Goal: Task Accomplishment & Management: Manage account settings

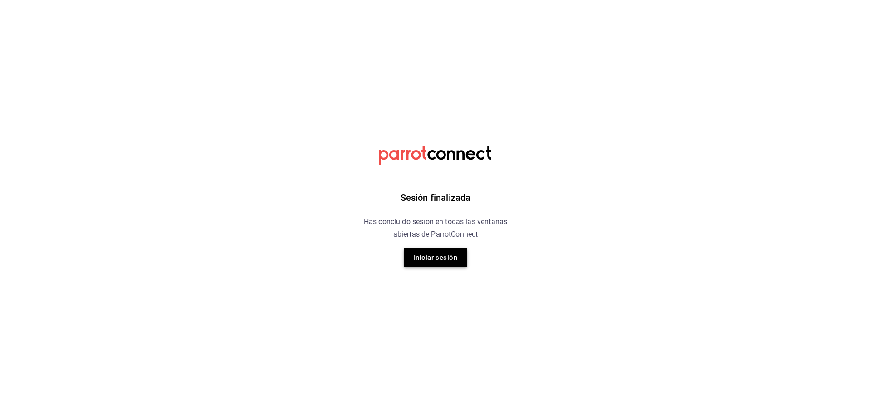
click at [451, 265] on button "Iniciar sesión" at bounding box center [435, 257] width 63 height 19
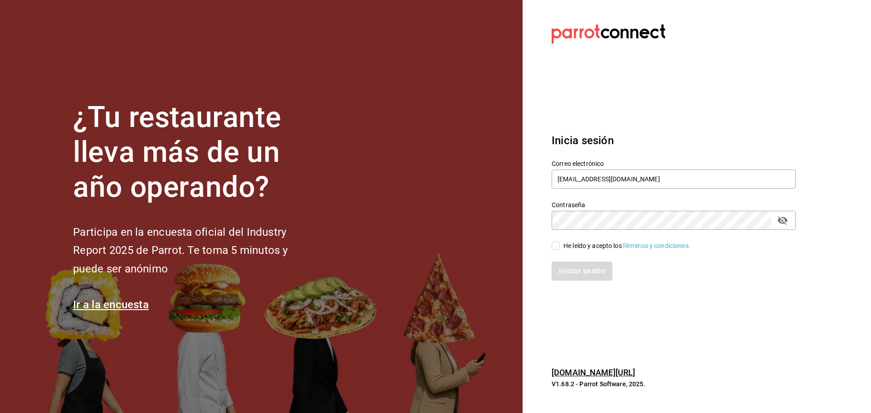
click at [588, 248] on div "He leído y acepto los Términos y condiciones." at bounding box center [626, 246] width 127 height 10
click at [560, 248] on input "He leído y acepto los Términos y condiciones." at bounding box center [555, 246] width 8 height 8
checkbox input "true"
click at [591, 268] on button "Iniciar sesión" at bounding box center [582, 271] width 62 height 19
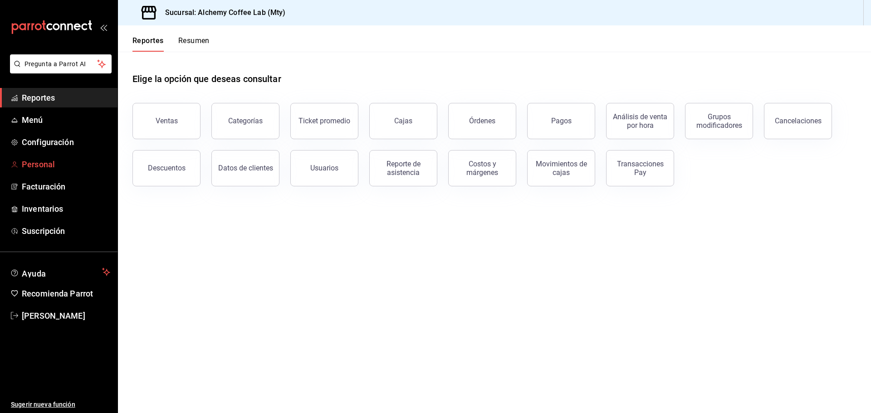
click at [47, 156] on link "Personal" at bounding box center [58, 164] width 117 height 19
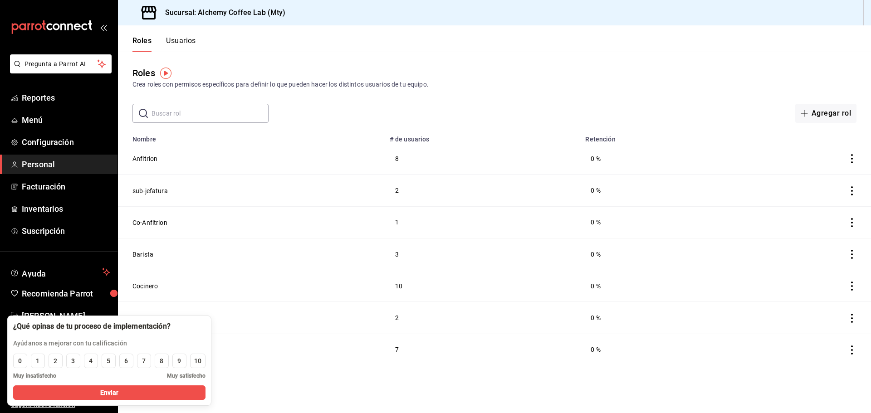
click at [190, 35] on div "Roles Usuarios" at bounding box center [157, 38] width 78 height 26
click at [183, 38] on button "Usuarios" at bounding box center [181, 43] width 30 height 15
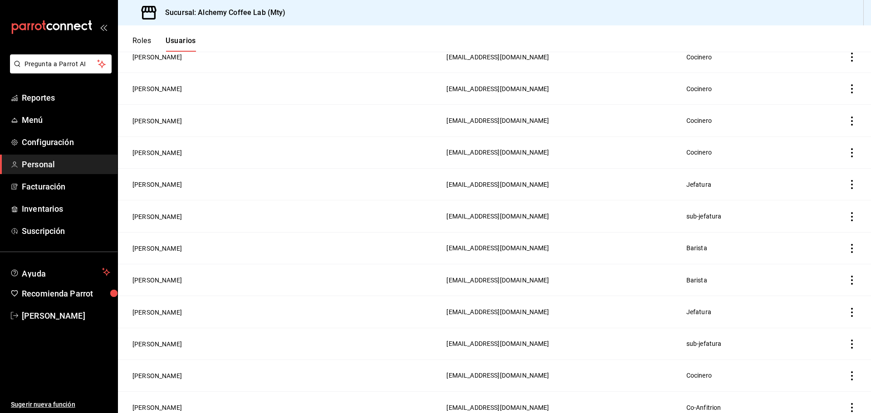
scroll to position [544, 0]
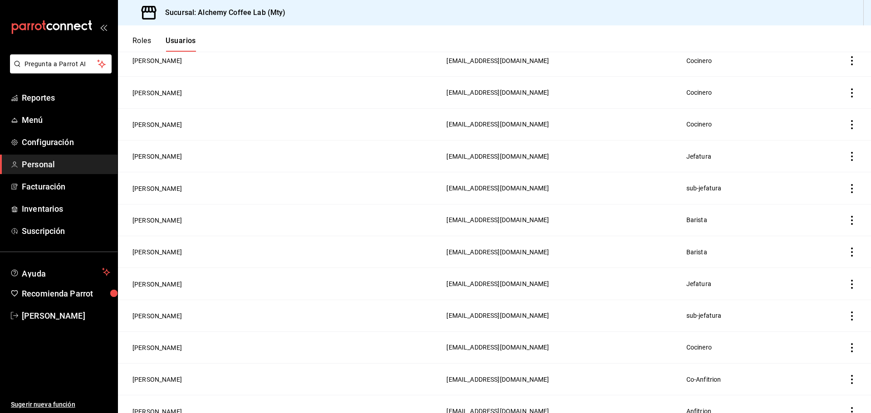
click at [848, 280] on icon "actions" at bounding box center [851, 284] width 9 height 9
click at [187, 273] on div at bounding box center [435, 206] width 871 height 413
click at [446, 280] on span "[EMAIL_ADDRESS][DOMAIN_NAME]" at bounding box center [497, 283] width 102 height 7
click at [847, 280] on icon "actions" at bounding box center [851, 284] width 9 height 9
click at [157, 272] on div at bounding box center [435, 206] width 871 height 413
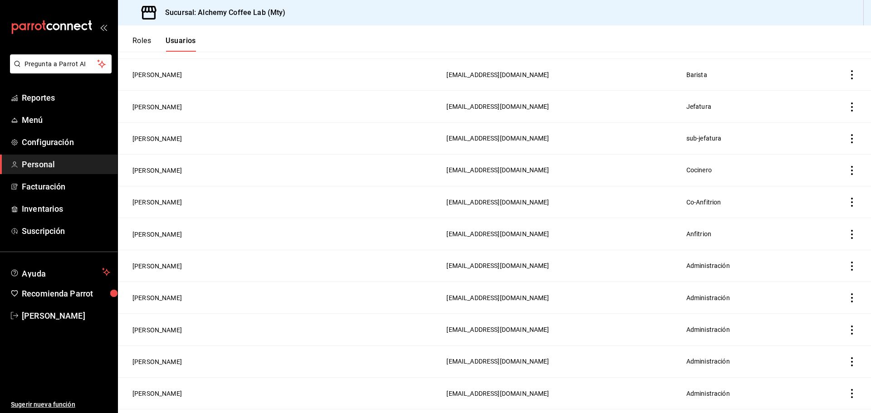
scroll to position [676, 0]
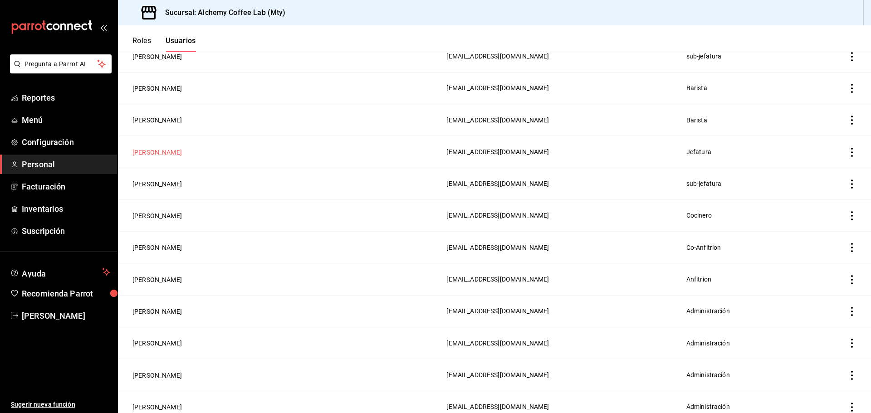
click at [177, 148] on button "[PERSON_NAME]" at bounding box center [156, 152] width 49 height 9
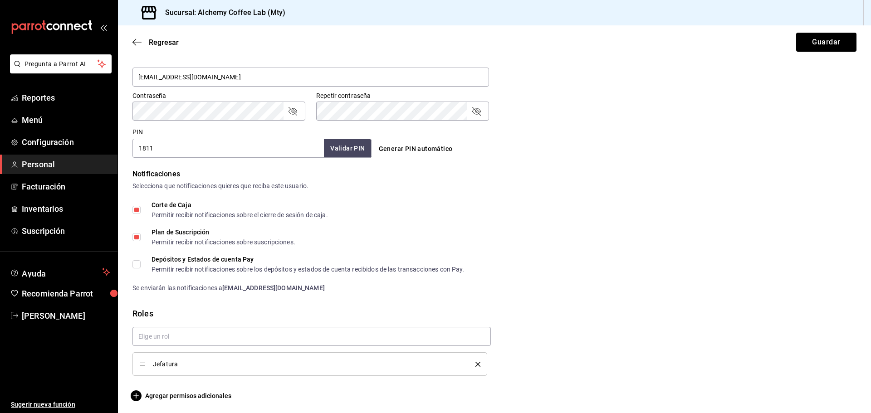
scroll to position [362, 0]
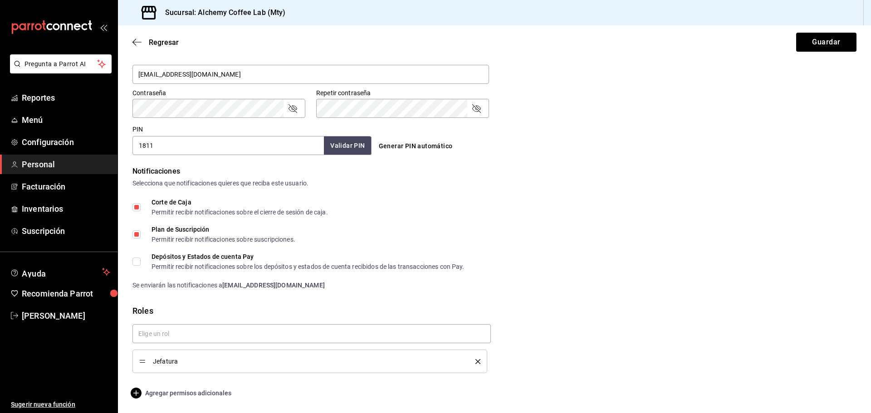
click at [182, 392] on span "Agregar permisos adicionales" at bounding box center [181, 393] width 99 height 11
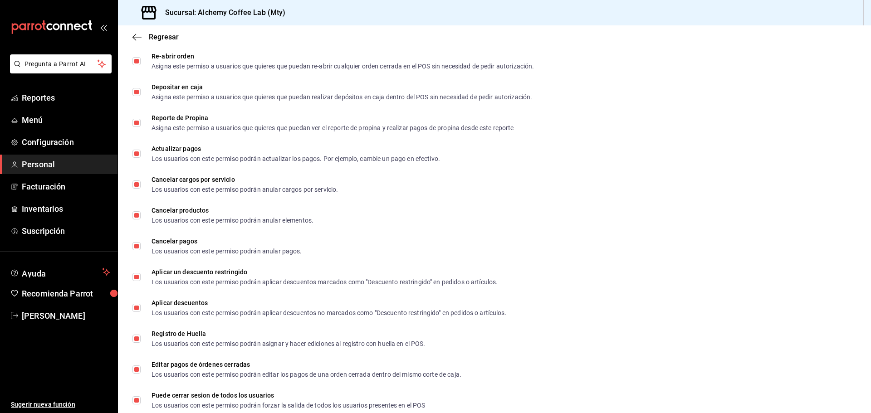
scroll to position [998, 0]
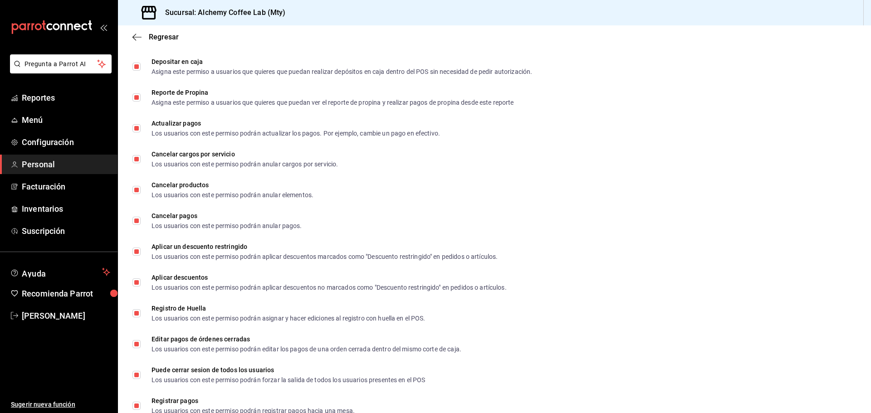
click at [798, 271] on div "Aplicar descuentos Los usuarios con este permiso podrán aplicar descuentos no m…" at bounding box center [494, 283] width 738 height 24
checkbox input "false"
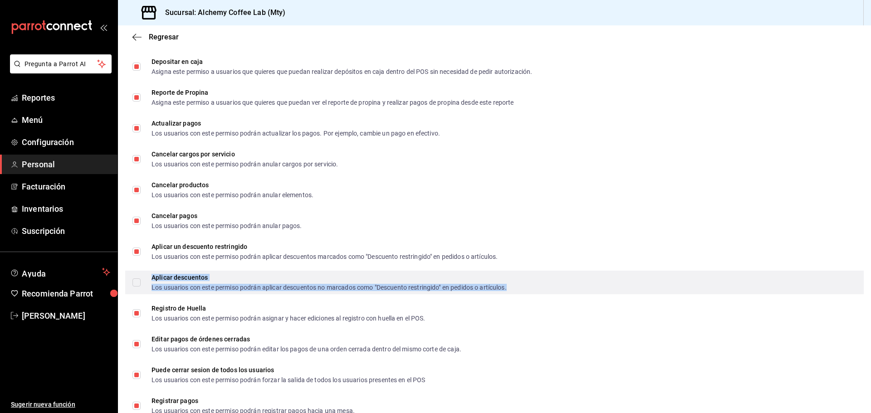
click at [258, 286] on div "Los usuarios con este permiso podrán aplicar descuentos no marcados como "Descu…" at bounding box center [328, 287] width 355 height 6
checkbox input "true"
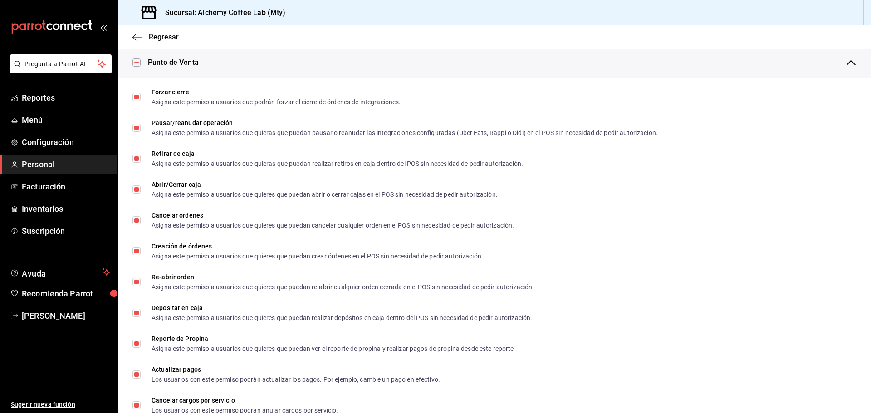
scroll to position [786, 0]
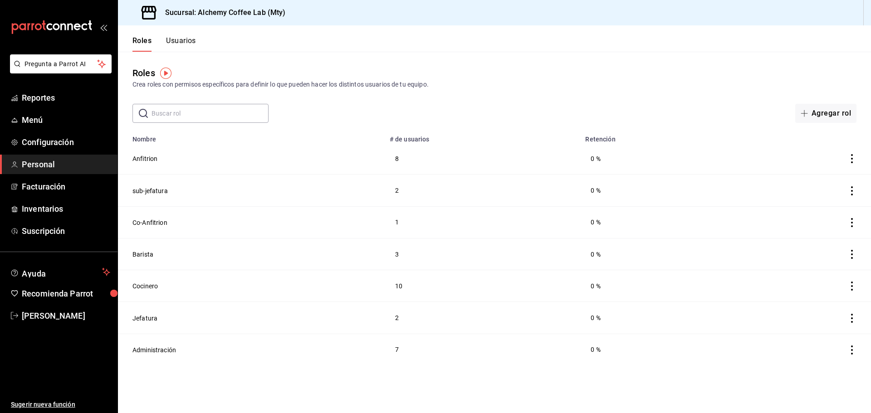
click at [163, 351] on button "Administración" at bounding box center [154, 350] width 44 height 9
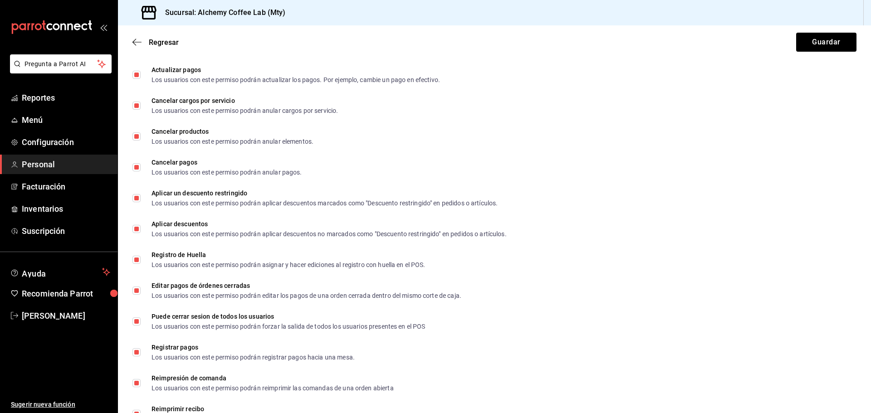
scroll to position [1549, 0]
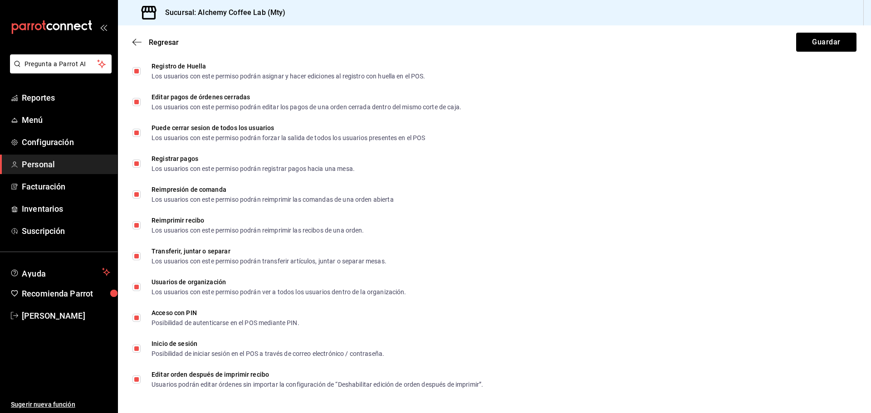
click at [37, 161] on span "Personal" at bounding box center [66, 164] width 88 height 12
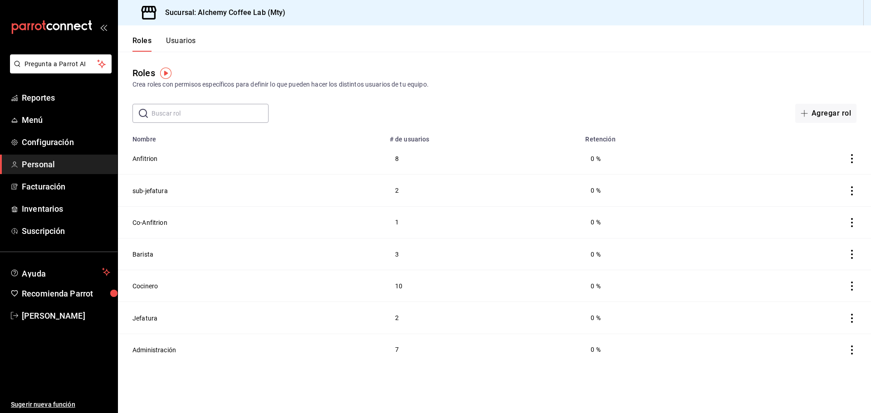
click at [178, 43] on button "Usuarios" at bounding box center [181, 43] width 30 height 15
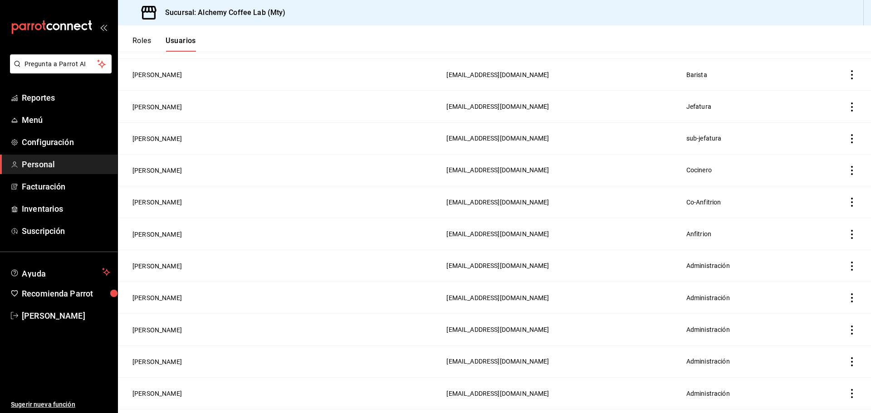
scroll to position [676, 0]
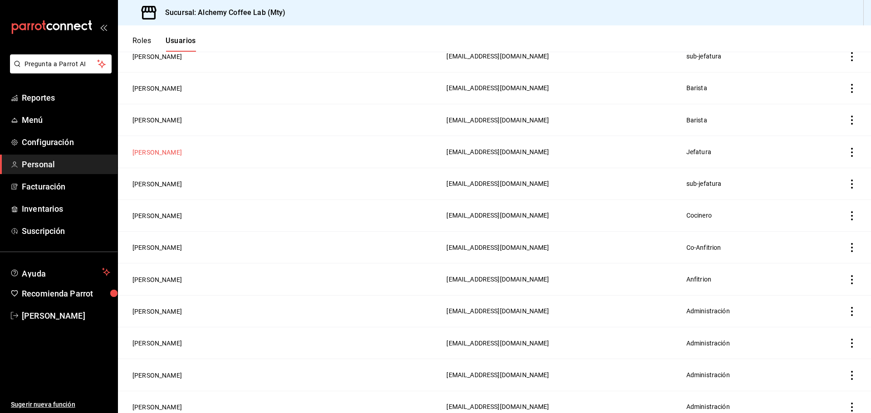
click at [171, 148] on button "[PERSON_NAME]" at bounding box center [156, 152] width 49 height 9
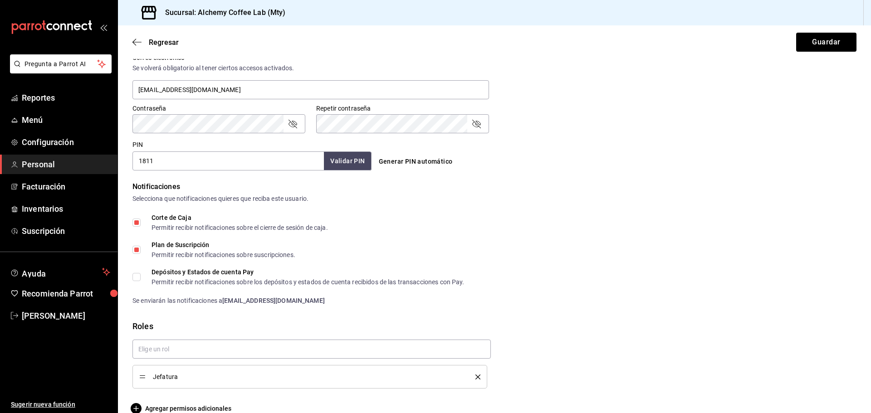
scroll to position [362, 0]
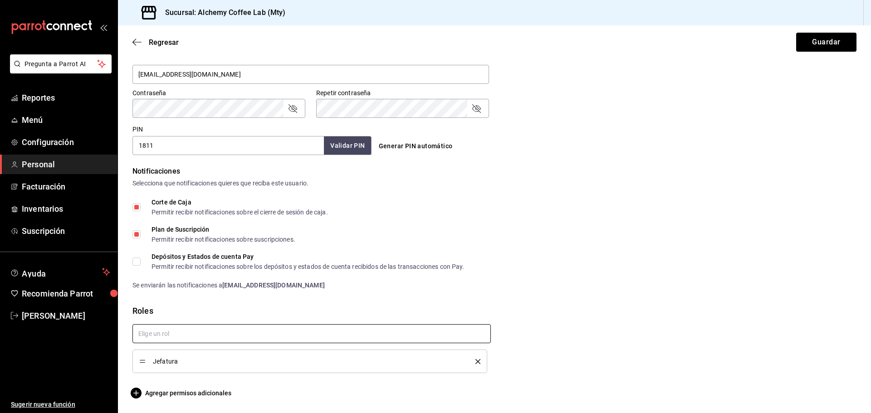
click at [323, 331] on input "text" at bounding box center [311, 333] width 358 height 19
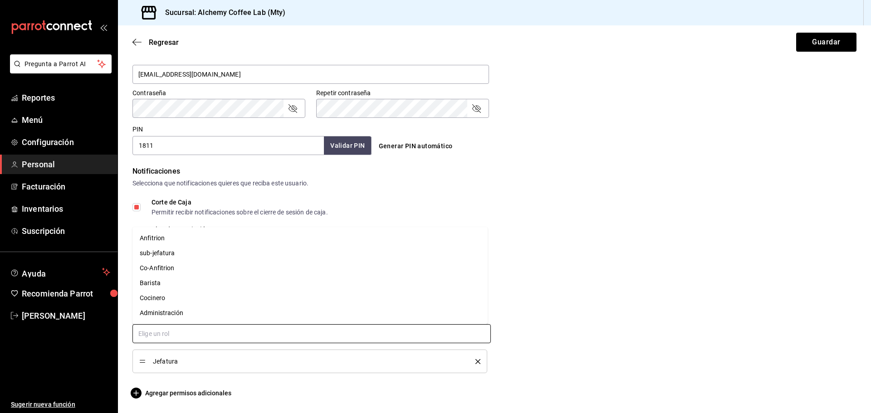
click at [229, 315] on li "Administración" at bounding box center [309, 313] width 355 height 15
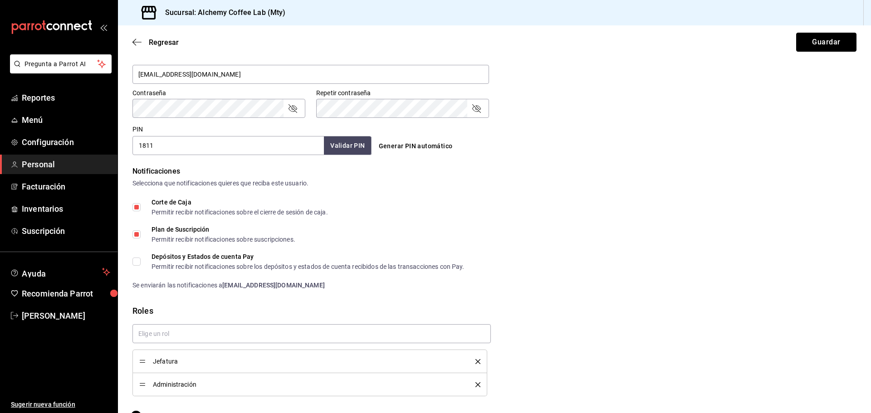
click at [824, 43] on button "Guardar" at bounding box center [826, 42] width 60 height 19
